Goal: Use online tool/utility: Utilize a website feature to perform a specific function

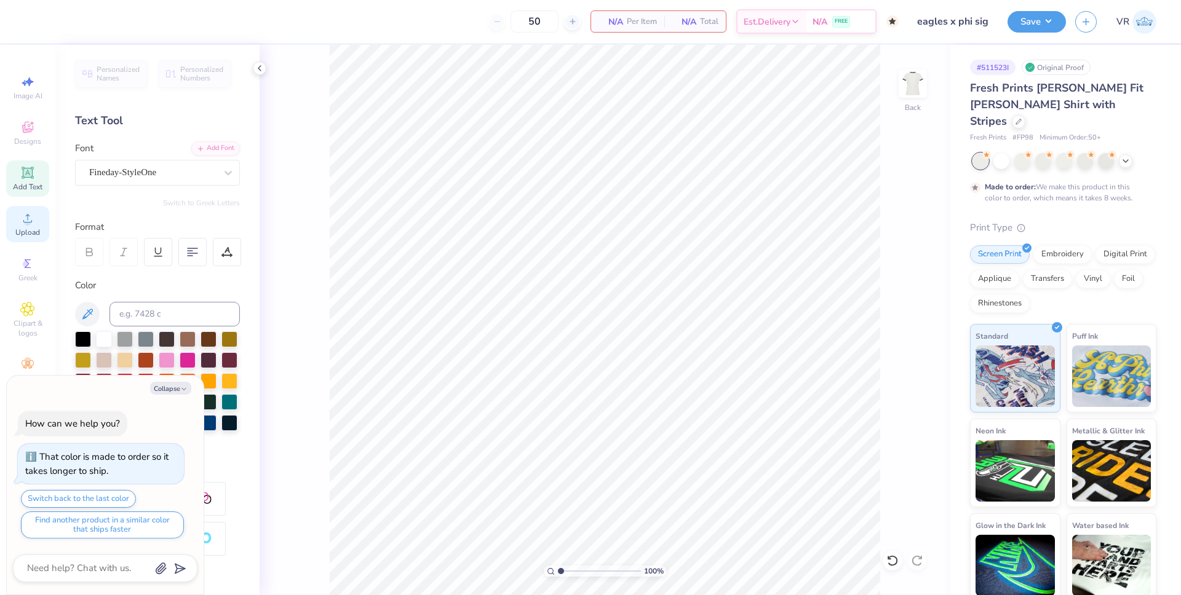
click at [30, 226] on div "Upload" at bounding box center [27, 224] width 43 height 36
click at [37, 219] on div "Upload" at bounding box center [27, 224] width 43 height 36
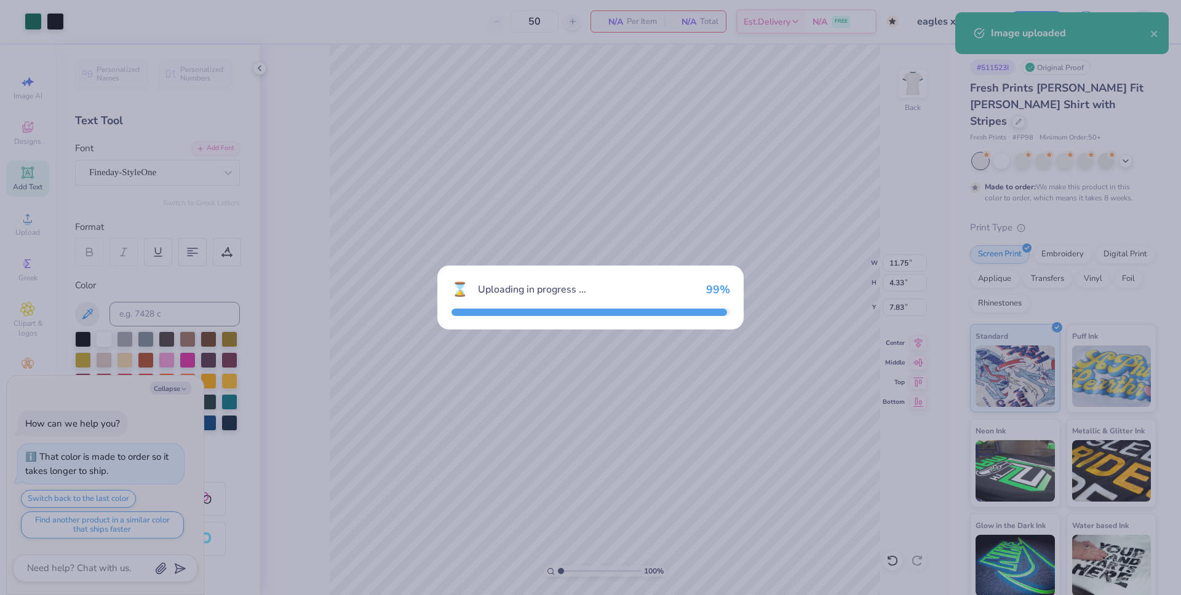
type textarea "x"
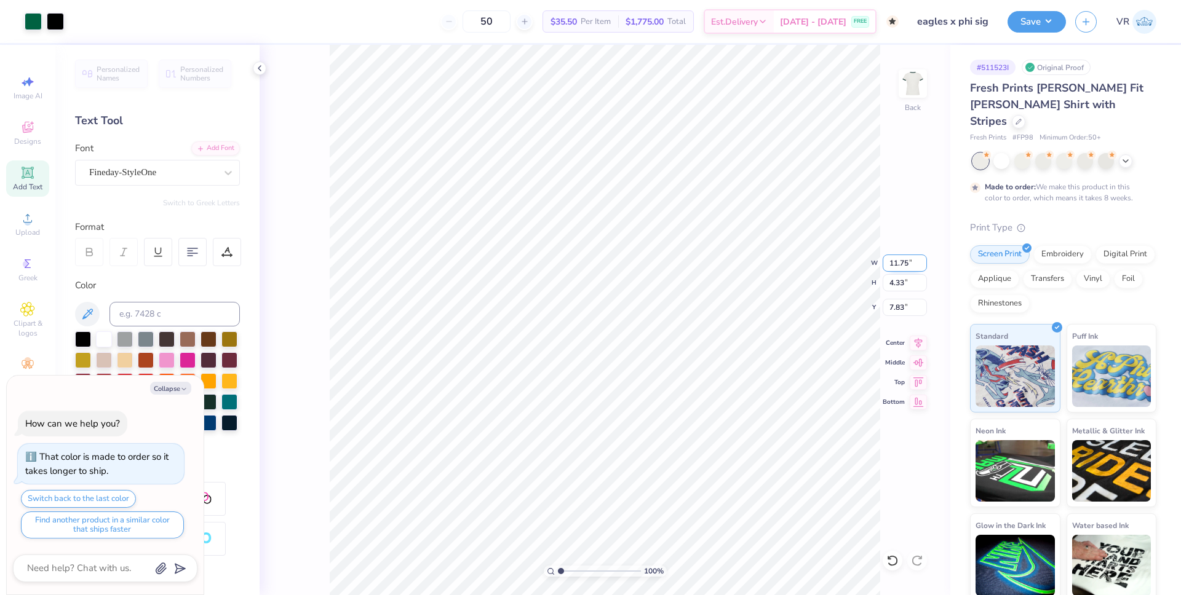
click at [896, 262] on input "11.75" at bounding box center [905, 263] width 44 height 17
type input "9"
click at [894, 305] on input "7.83" at bounding box center [905, 307] width 44 height 17
type textarea "x"
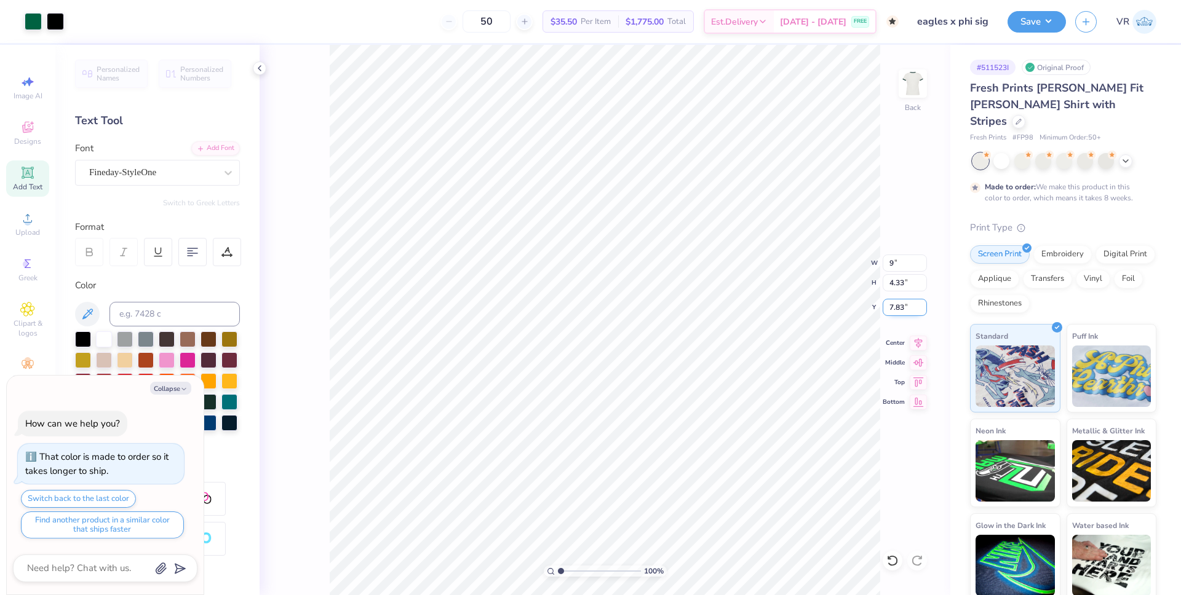
type input "9.00"
type input "3.32"
click at [894, 305] on input "8.34" at bounding box center [905, 307] width 44 height 17
type input "3"
type textarea "x"
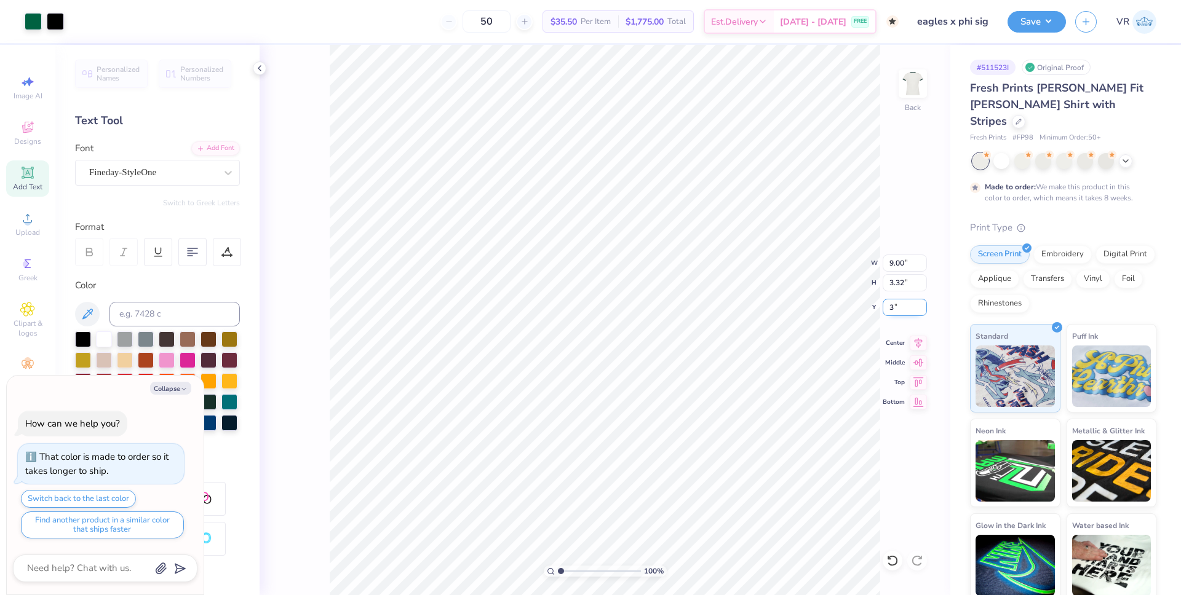
type input "3.00"
click at [1043, 24] on button "Save" at bounding box center [1036, 20] width 58 height 22
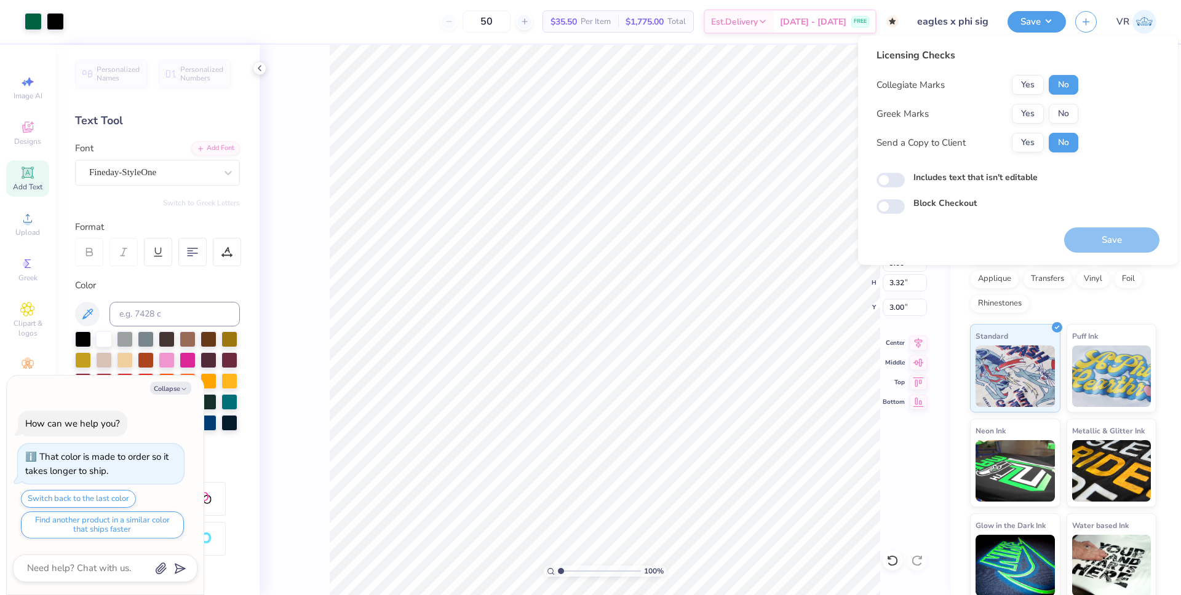
click at [1068, 124] on div "Collegiate Marks Yes No Greek Marks Yes No Send a Copy to Client Yes No" at bounding box center [977, 113] width 202 height 77
click at [1050, 108] on button "No" at bounding box center [1064, 114] width 30 height 20
click at [1102, 237] on button "Save" at bounding box center [1111, 240] width 95 height 25
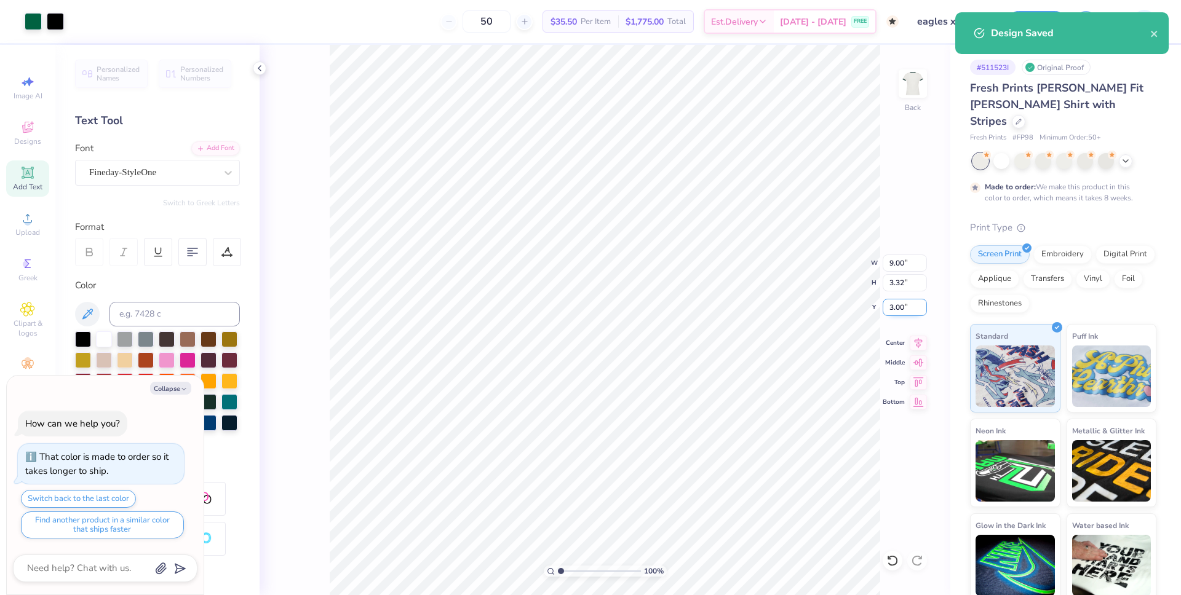
type textarea "x"
checkbox input "true"
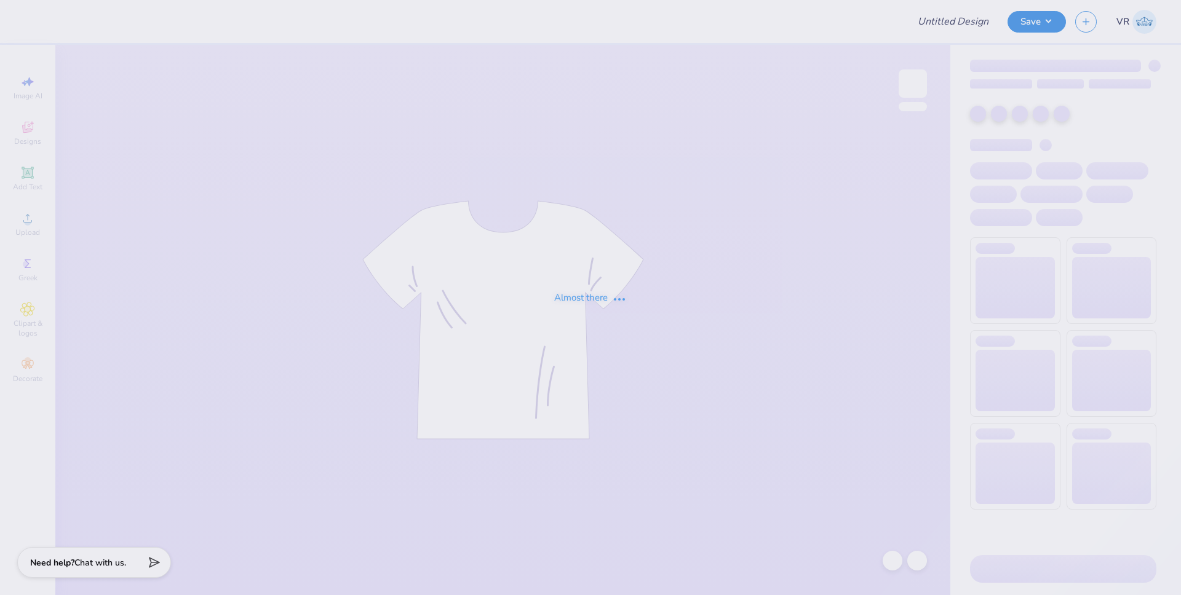
type input "Tri sig fall drop"
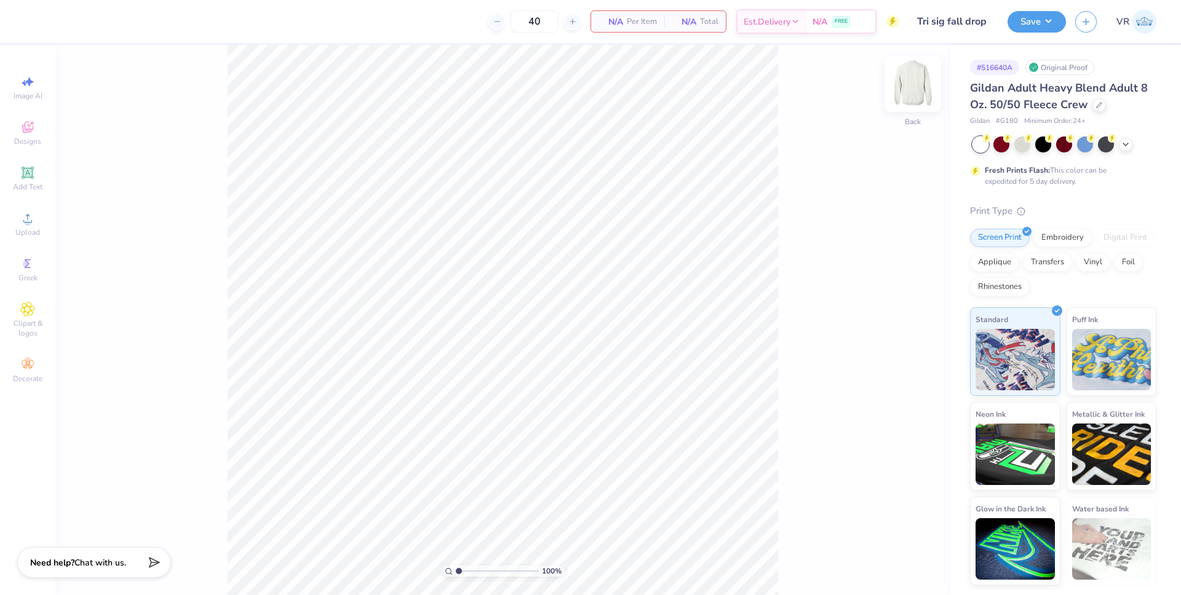
click at [913, 101] on img at bounding box center [912, 83] width 49 height 49
click at [33, 230] on span "Upload" at bounding box center [27, 233] width 25 height 10
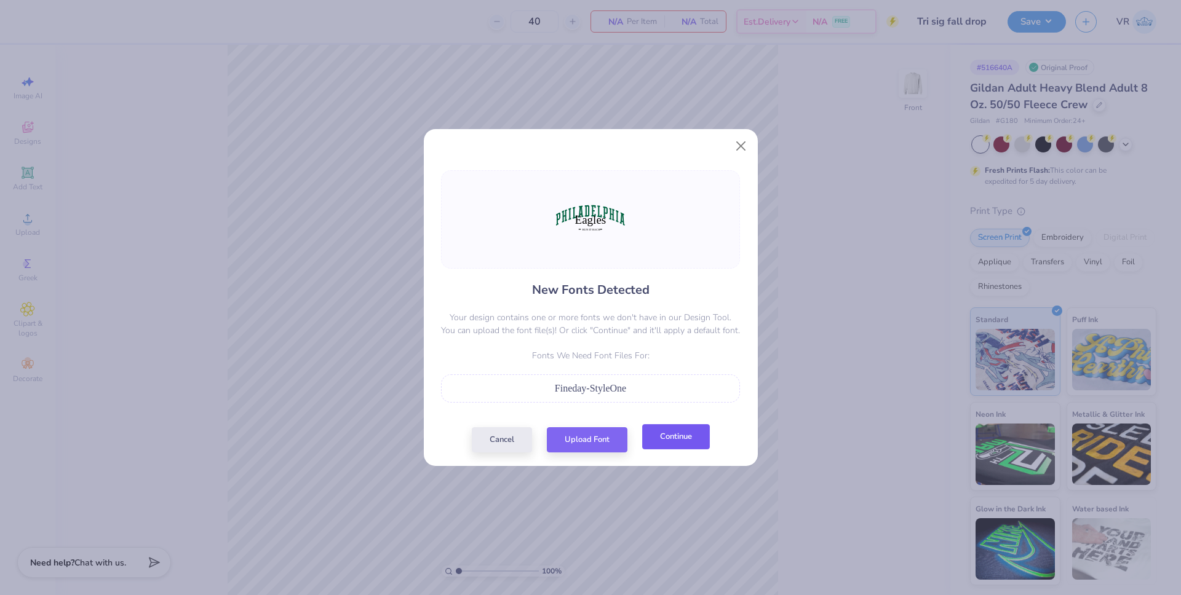
click at [698, 435] on button "Continue" at bounding box center [676, 436] width 68 height 25
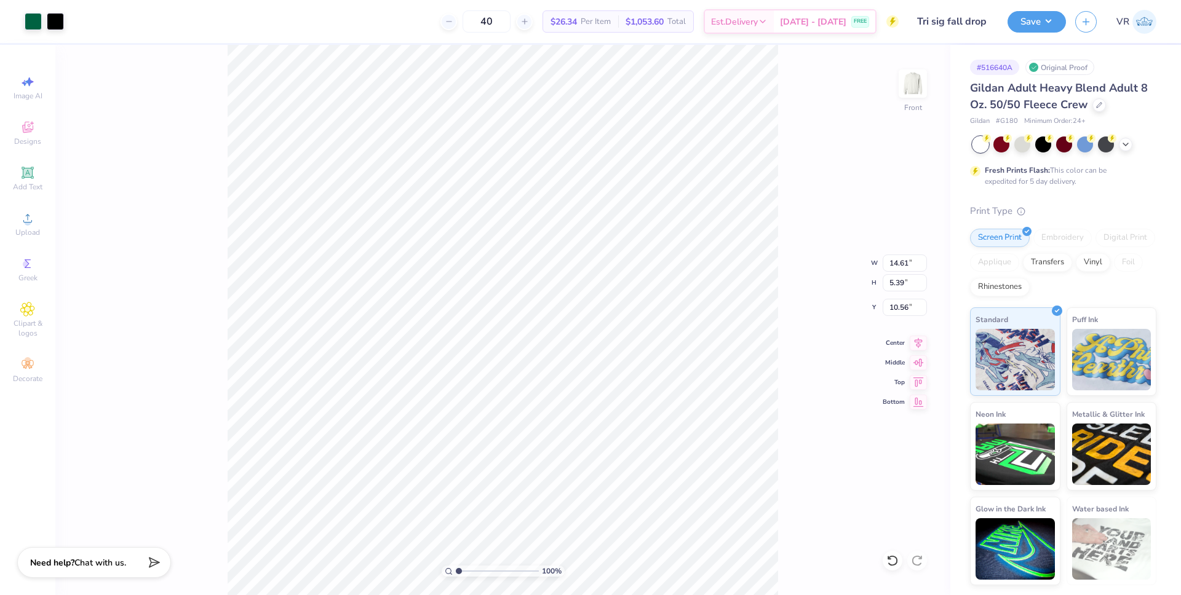
type input "0.50"
